Goal: Transaction & Acquisition: Purchase product/service

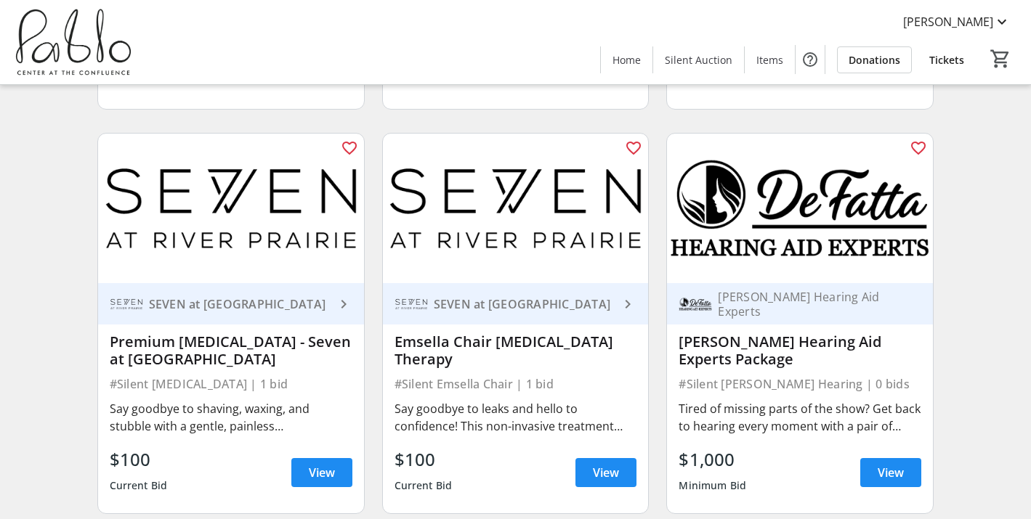
scroll to position [3719, 0]
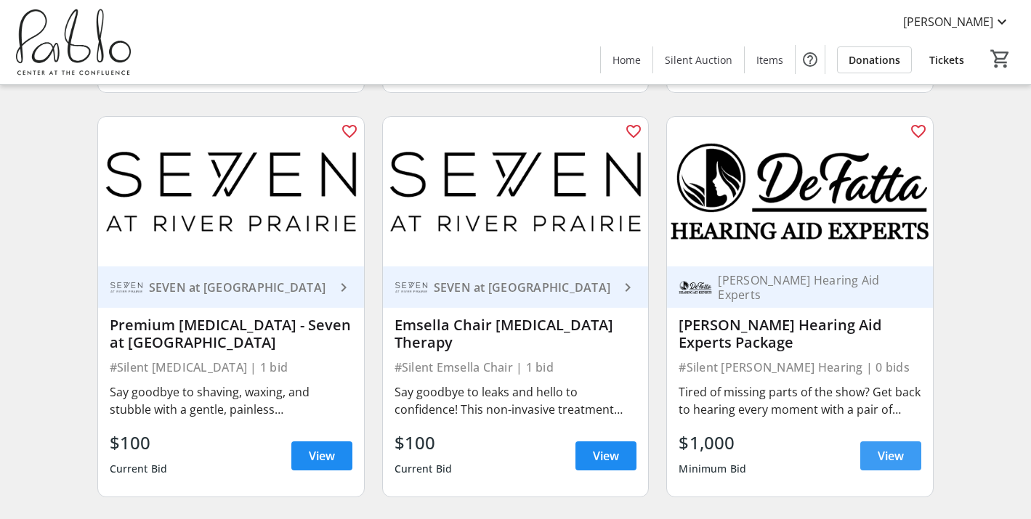
click at [891, 447] on span "View" at bounding box center [891, 455] width 26 height 17
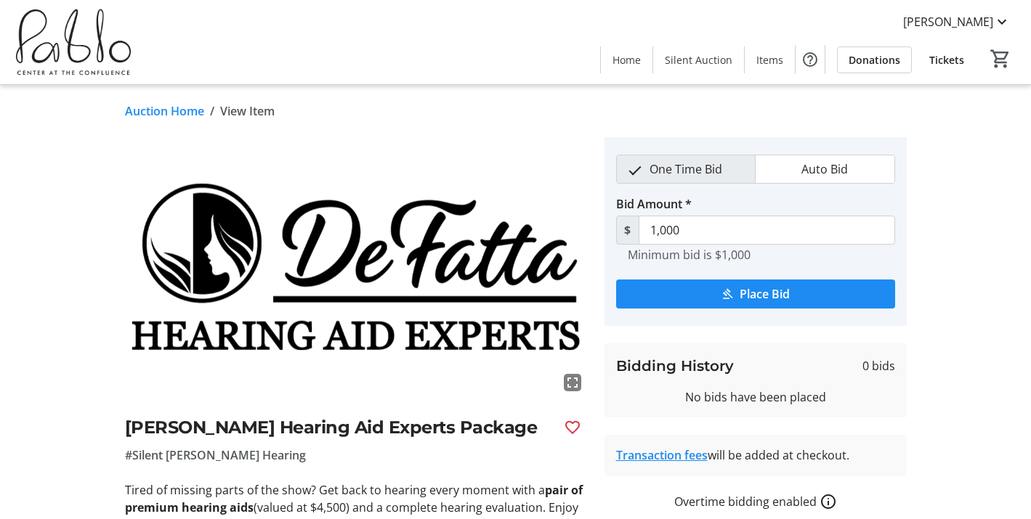
click at [920, 388] on div "fullscreen [PERSON_NAME] Hearing Aid Experts Package #Silent [PERSON_NAME] Hear…" at bounding box center [515, 371] width 959 height 469
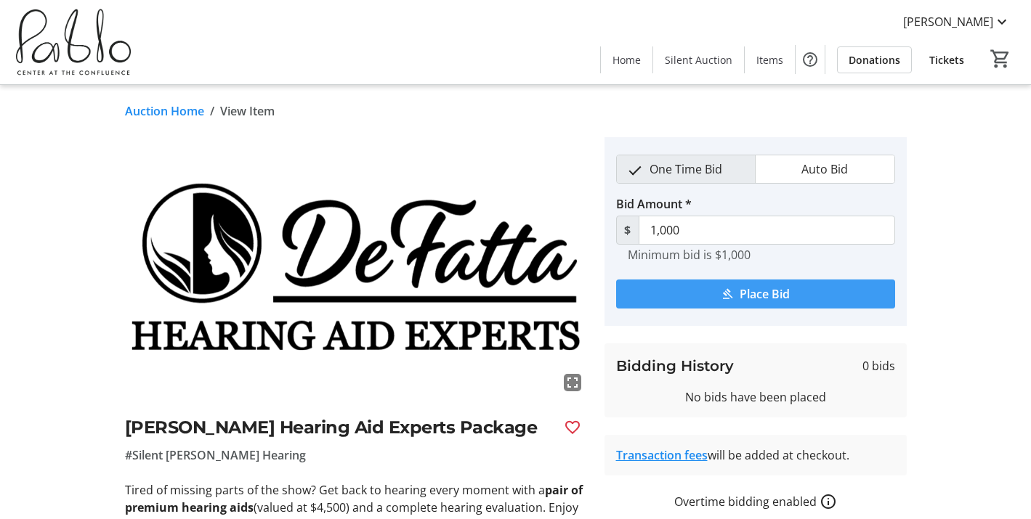
click at [771, 289] on span "Place Bid" at bounding box center [764, 293] width 50 height 17
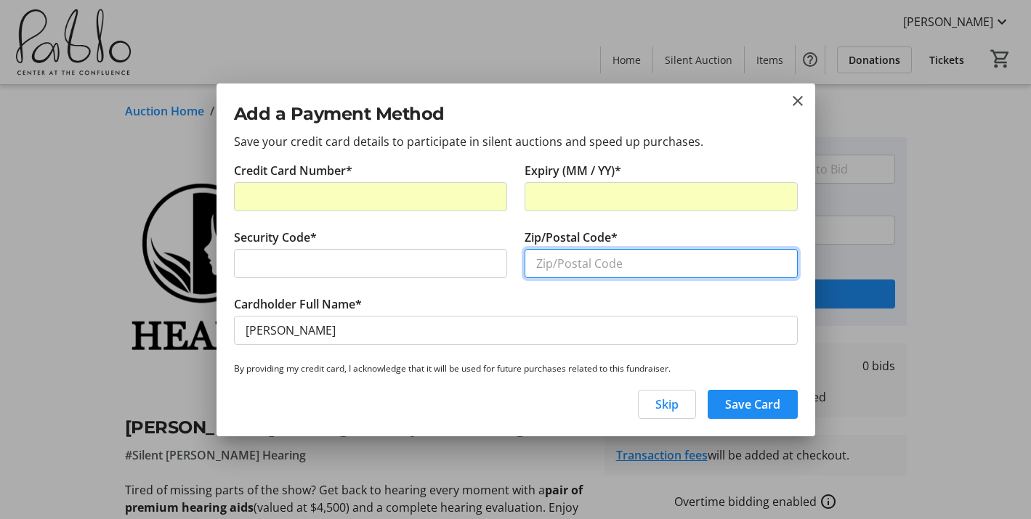
click at [575, 264] on input "Zip/Postal Code*" at bounding box center [660, 263] width 273 height 29
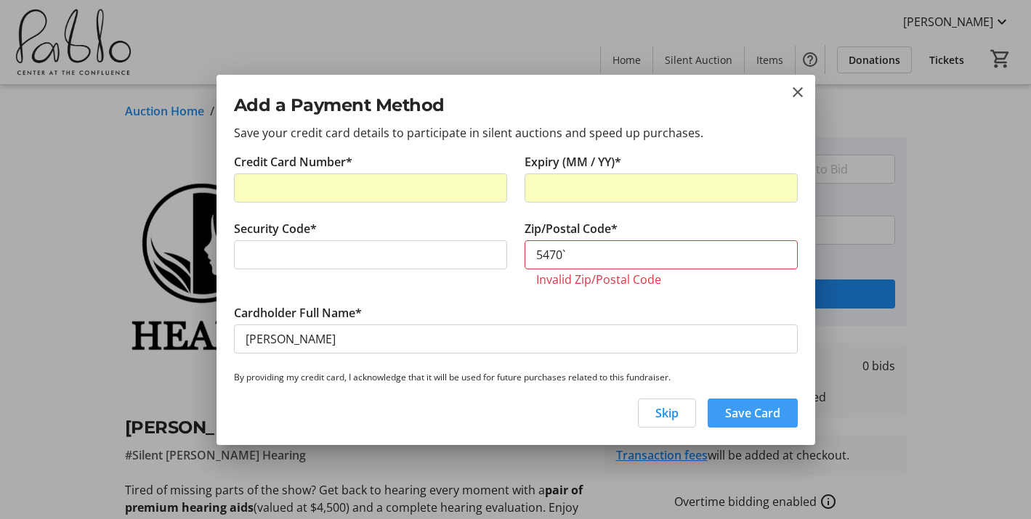
click at [755, 409] on span "Save Card" at bounding box center [752, 413] width 55 height 17
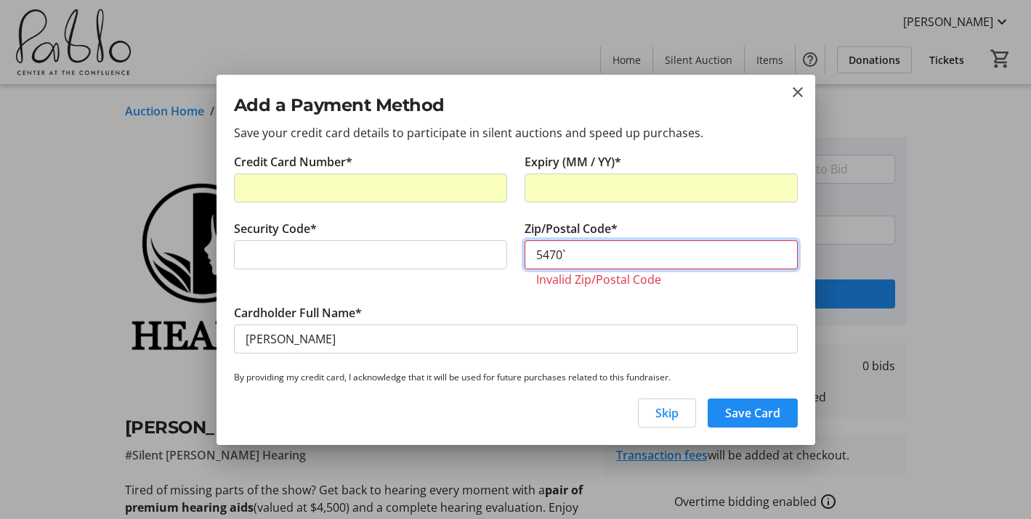
click at [576, 256] on input "5470`" at bounding box center [660, 254] width 273 height 29
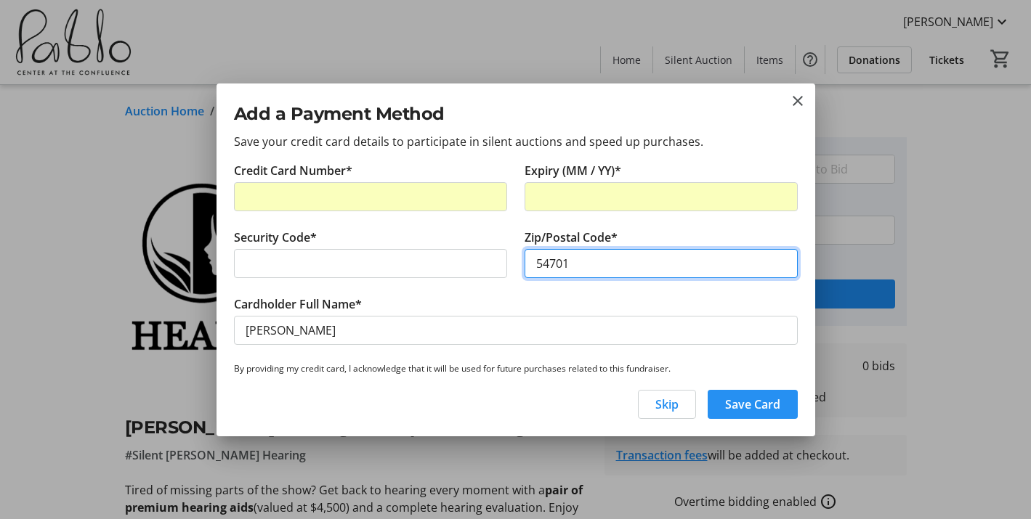
type input "54701"
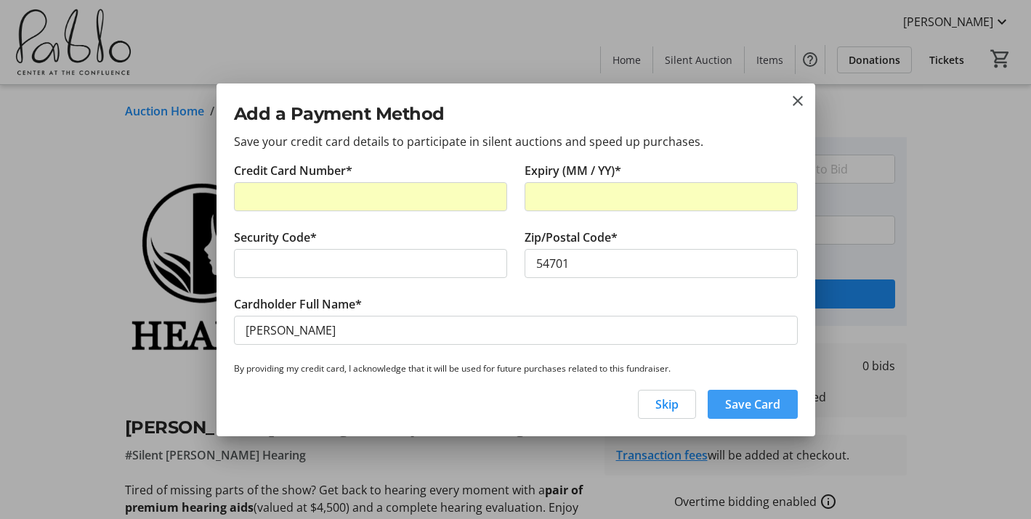
click at [751, 392] on span "button" at bounding box center [753, 404] width 90 height 35
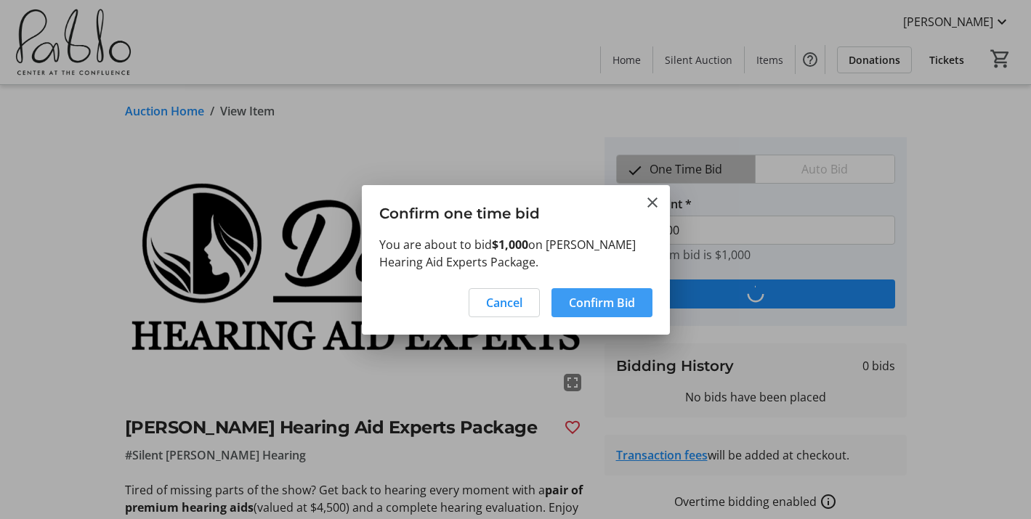
click at [612, 296] on span "Confirm Bid" at bounding box center [602, 302] width 66 height 17
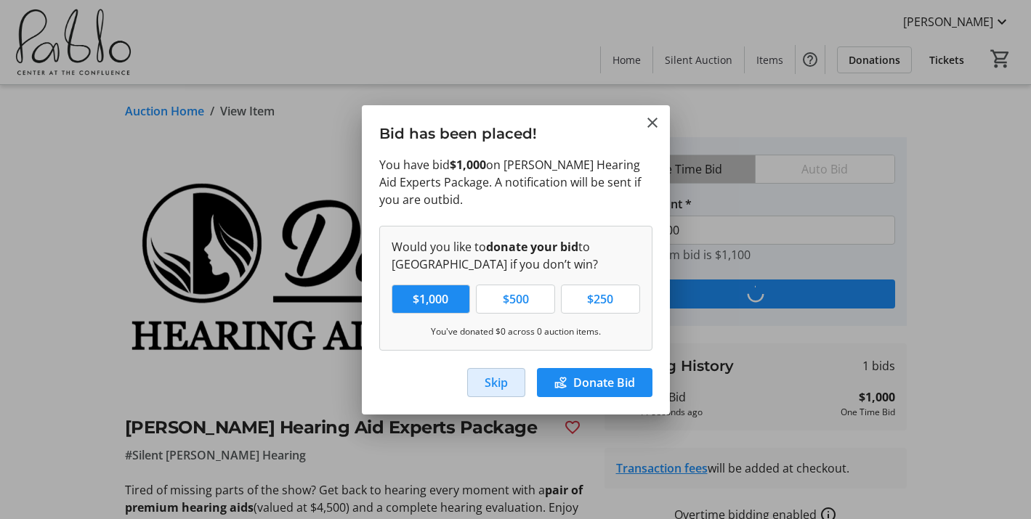
click at [500, 375] on span "Skip" at bounding box center [496, 382] width 23 height 17
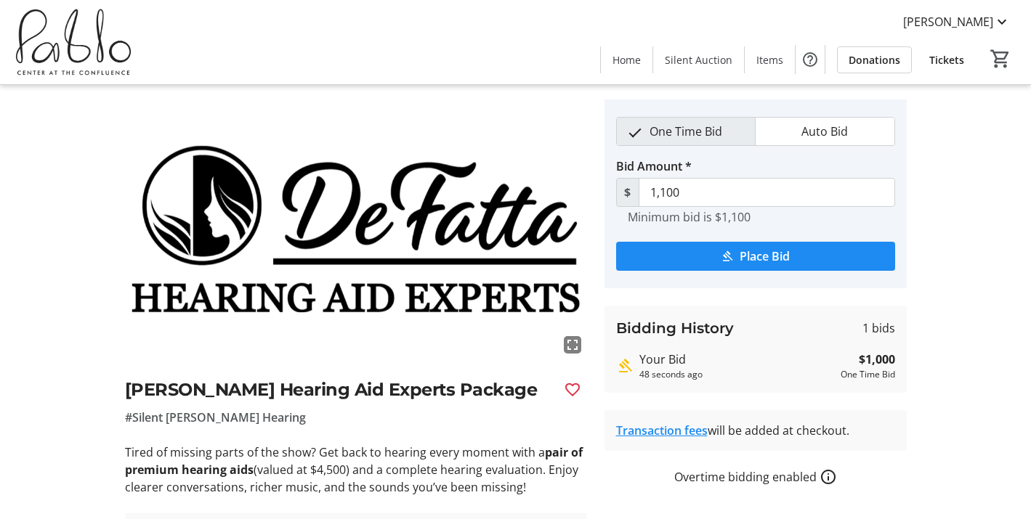
scroll to position [26, 0]
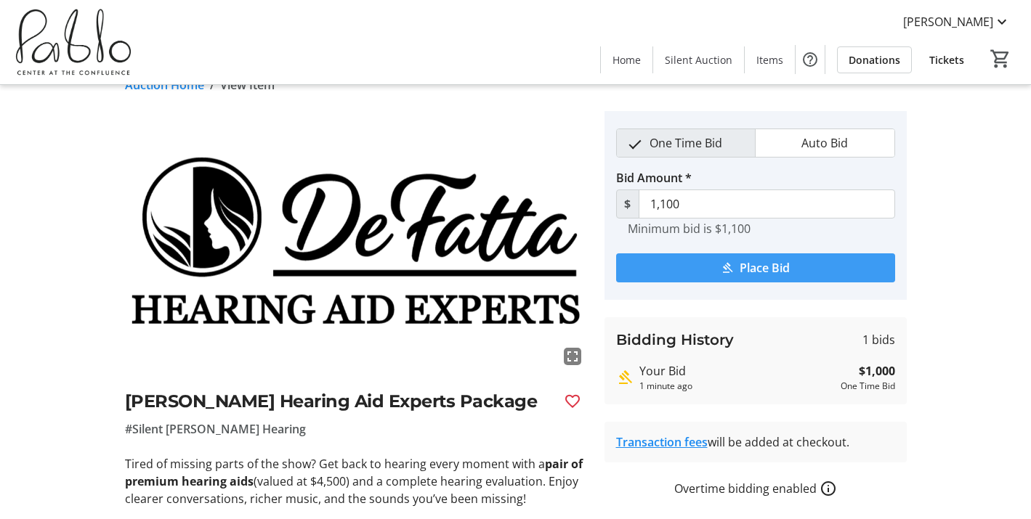
click at [771, 264] on span "Place Bid" at bounding box center [764, 267] width 50 height 17
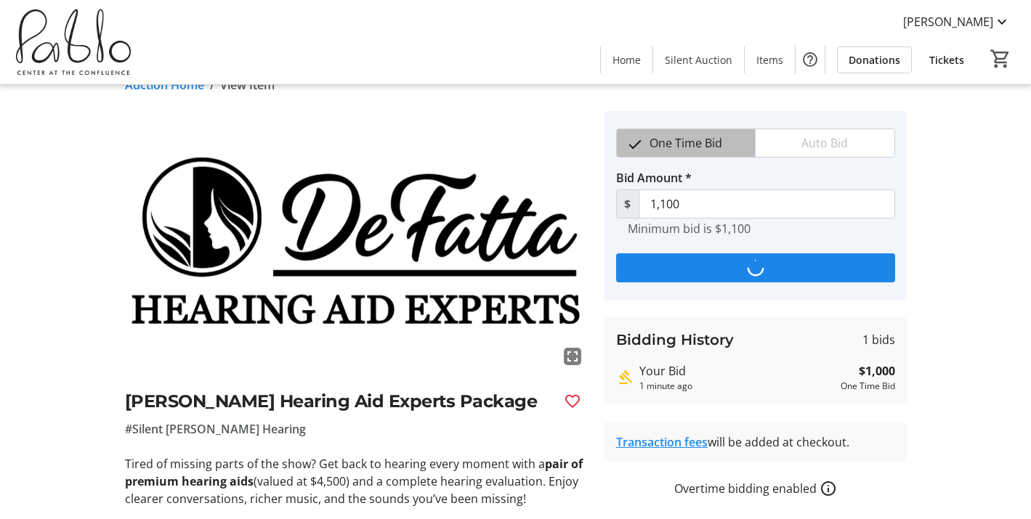
scroll to position [0, 0]
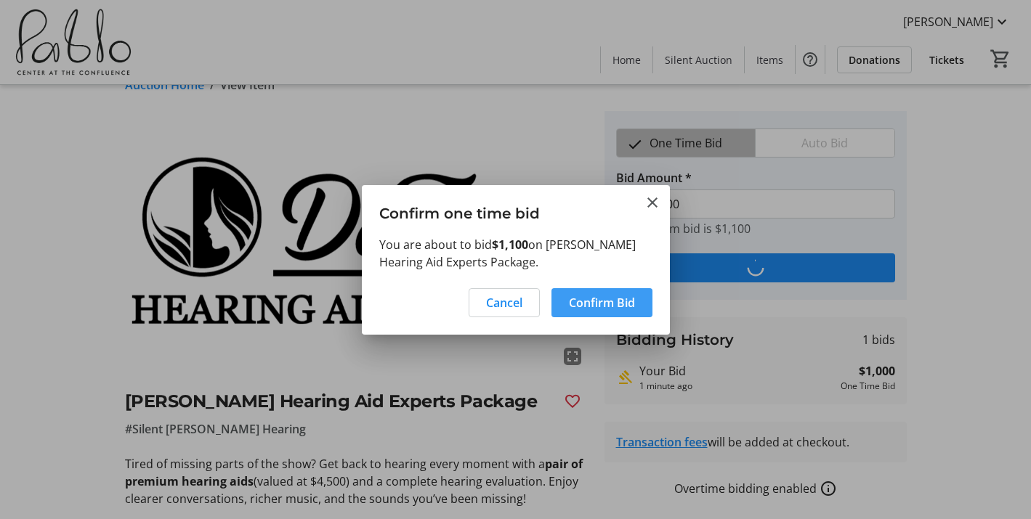
click at [599, 297] on span "Confirm Bid" at bounding box center [602, 302] width 66 height 17
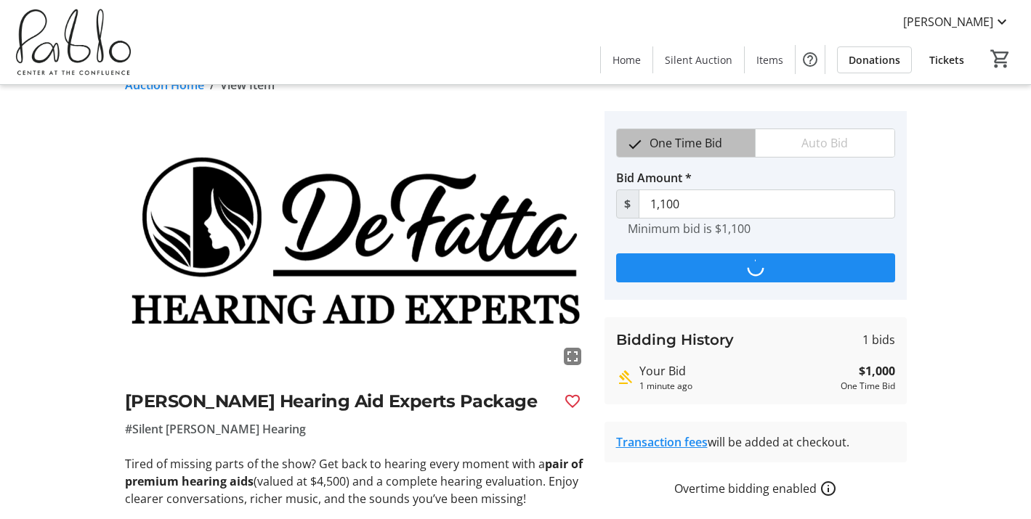
scroll to position [26, 0]
type input "1,200"
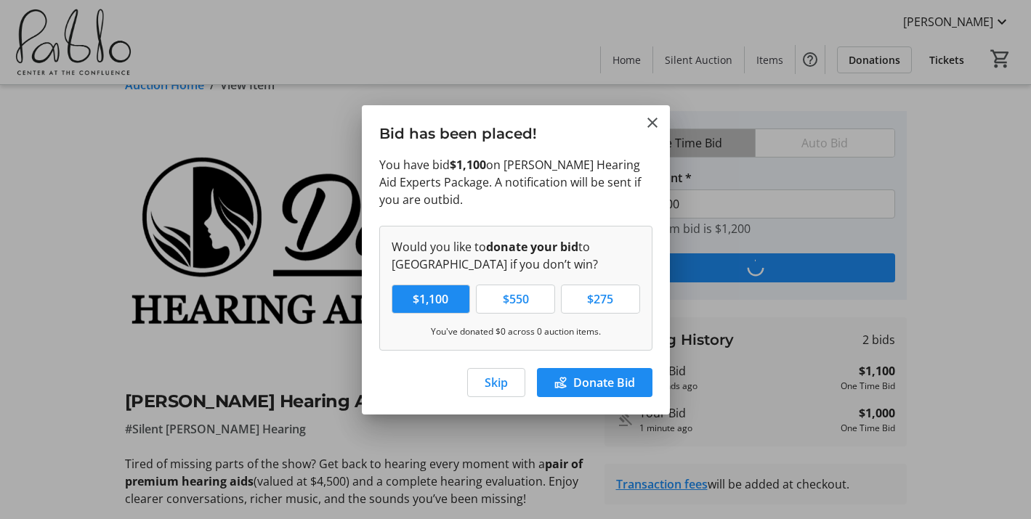
scroll to position [0, 0]
click at [498, 380] on span "Skip" at bounding box center [496, 382] width 23 height 17
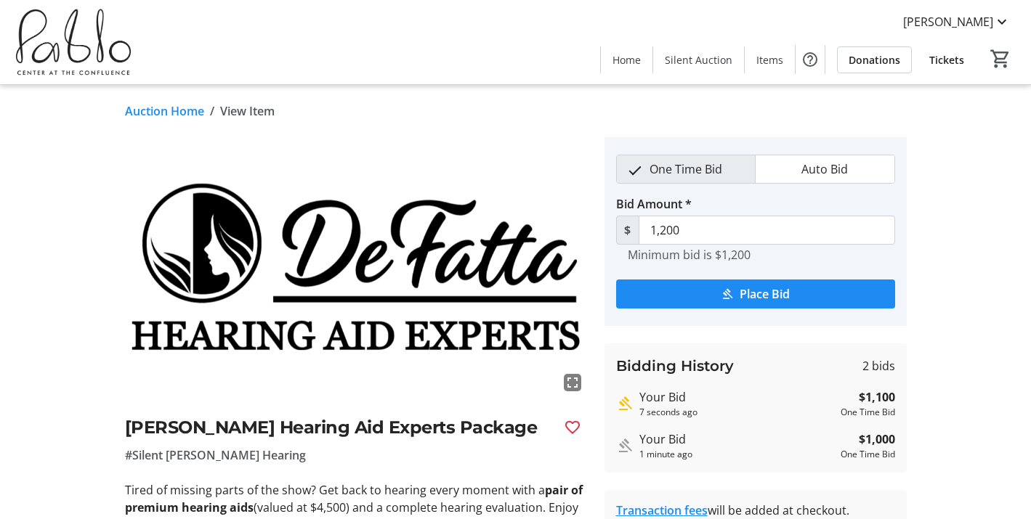
scroll to position [26, 0]
